Goal: Use online tool/utility: Utilize a website feature to perform a specific function

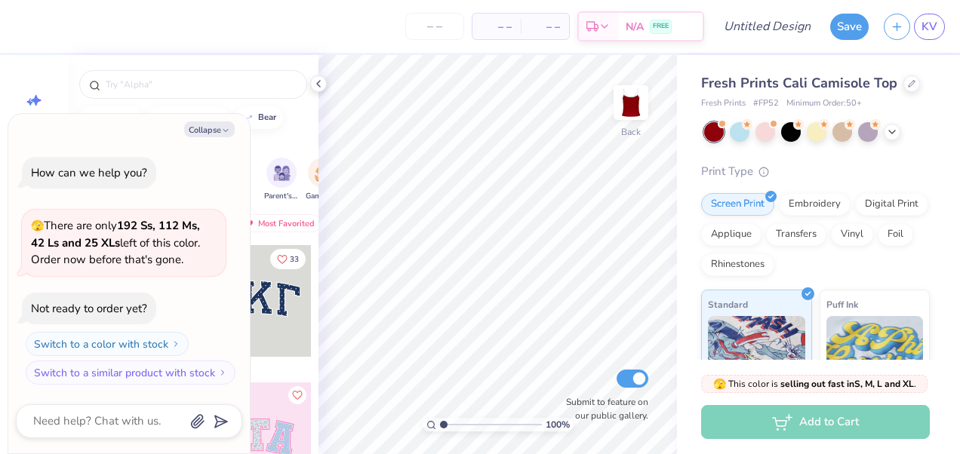
type textarea "x"
click at [927, 26] on span "KV" at bounding box center [929, 26] width 16 height 17
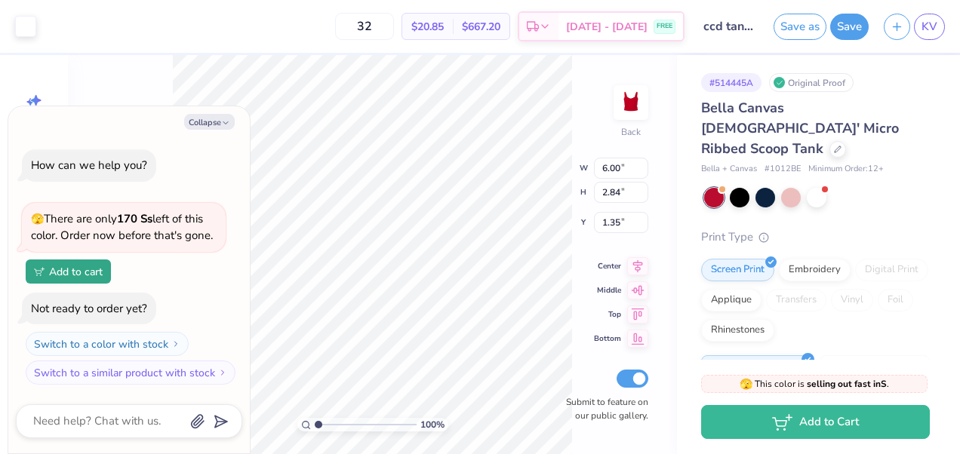
type textarea "x"
type input "2.00"
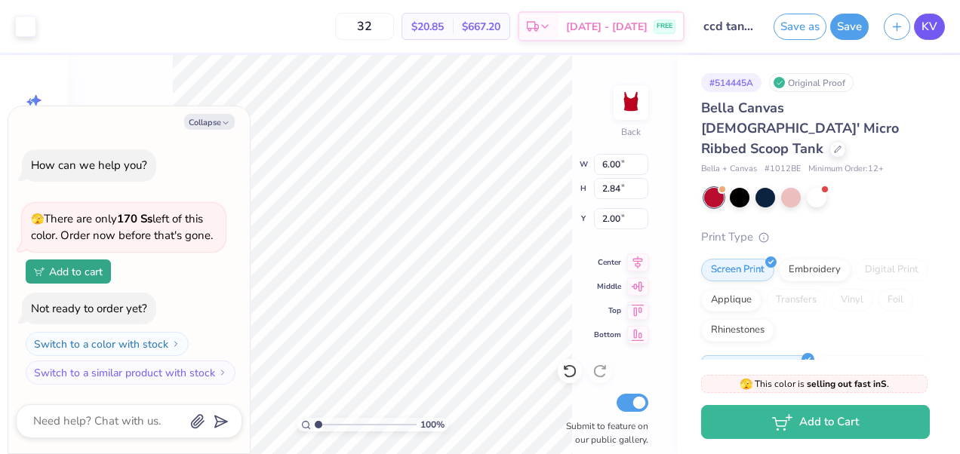
click at [934, 23] on span "KV" at bounding box center [929, 26] width 16 height 17
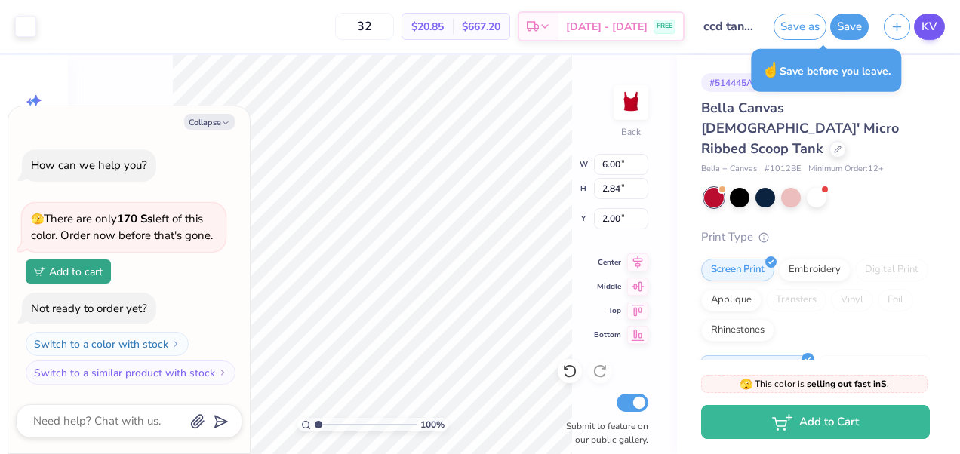
type textarea "x"
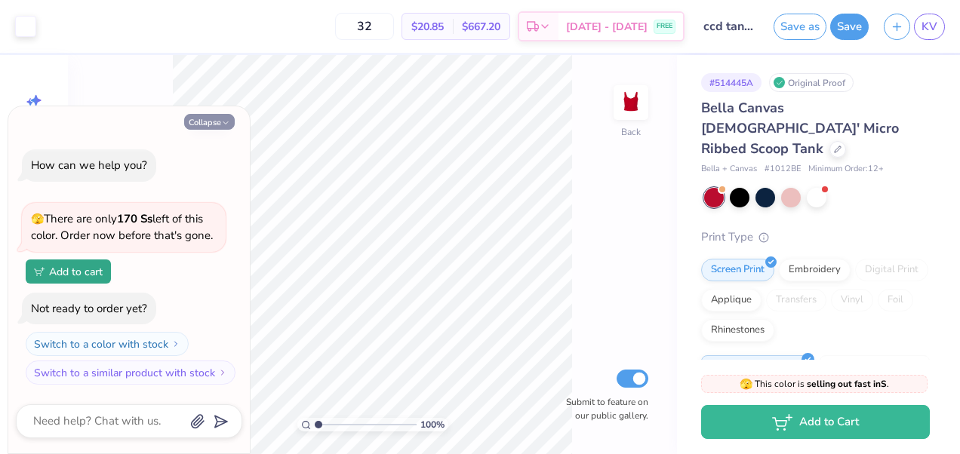
click at [223, 122] on icon "button" at bounding box center [225, 122] width 9 height 9
type textarea "x"
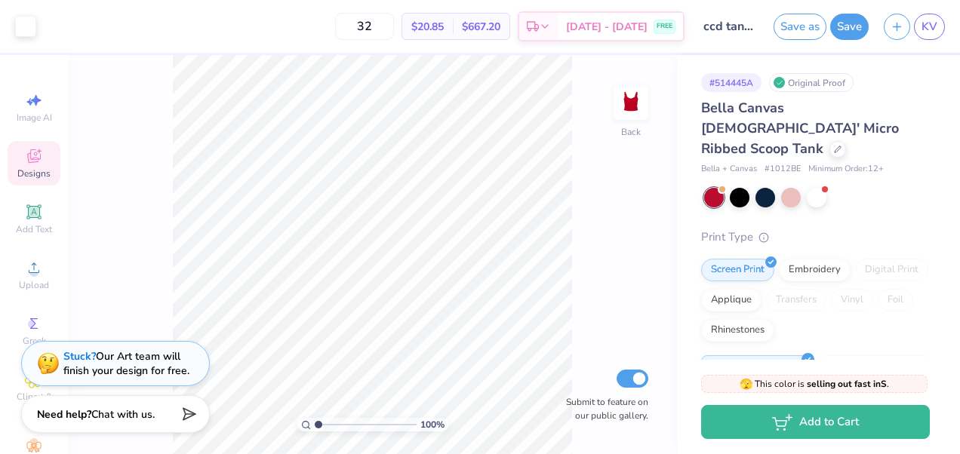
scroll to position [64, 0]
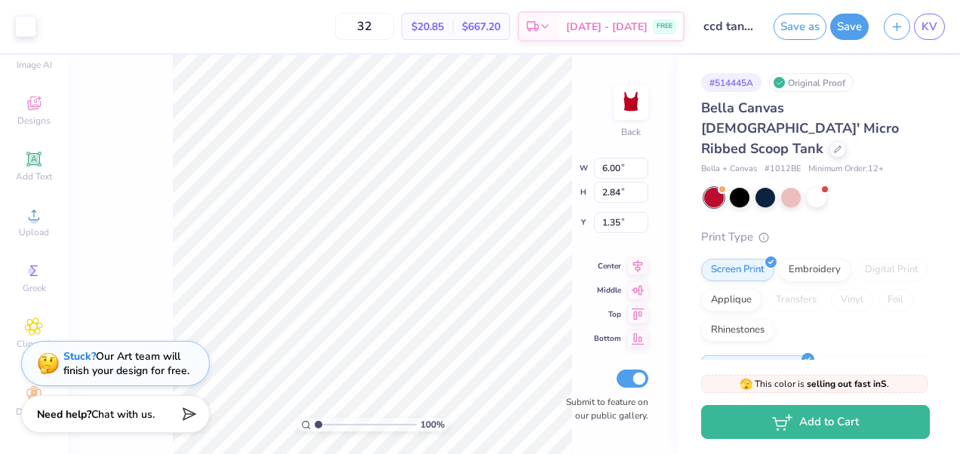
type input "5.19"
type input "2.45"
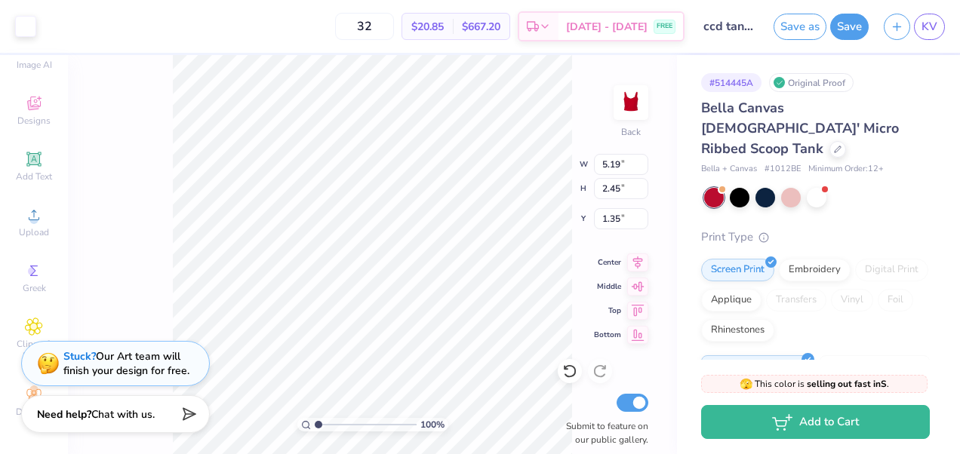
type input "2.00"
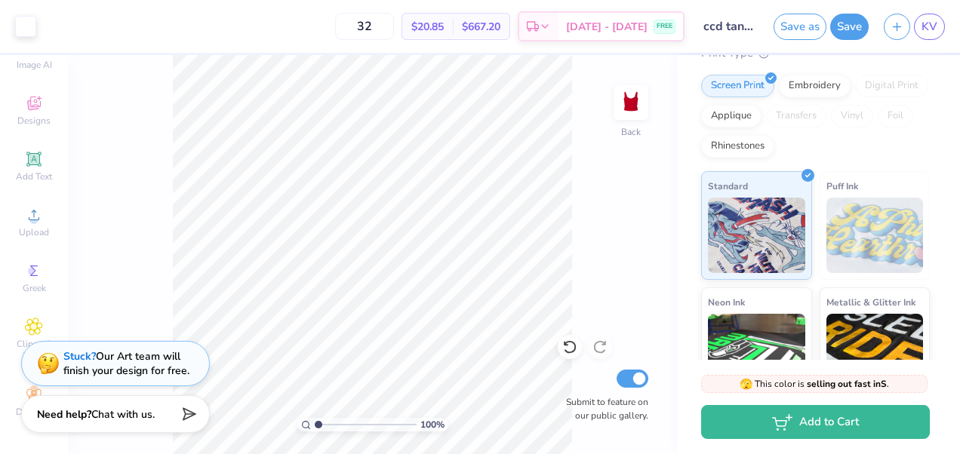
scroll to position [315, 0]
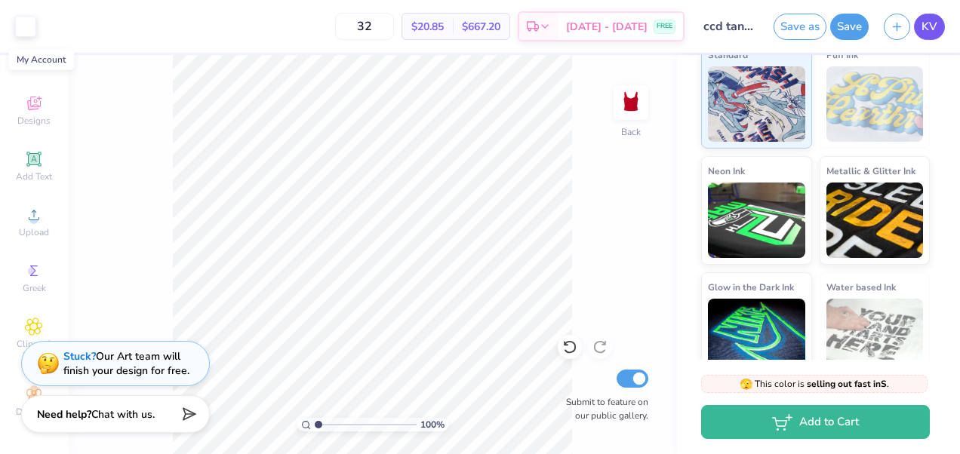
click at [934, 24] on span "KV" at bounding box center [929, 26] width 16 height 17
